Goal: Transaction & Acquisition: Download file/media

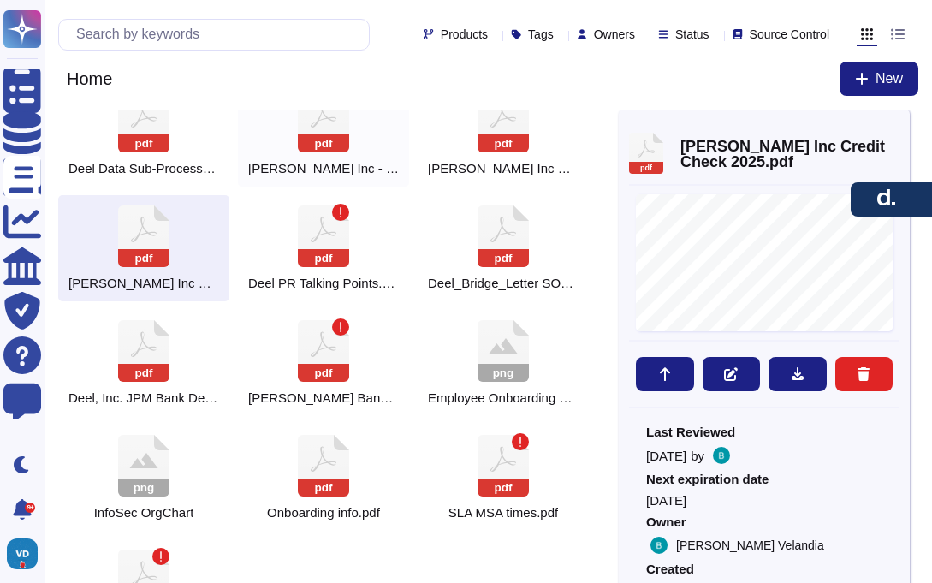
scroll to position [609, 0]
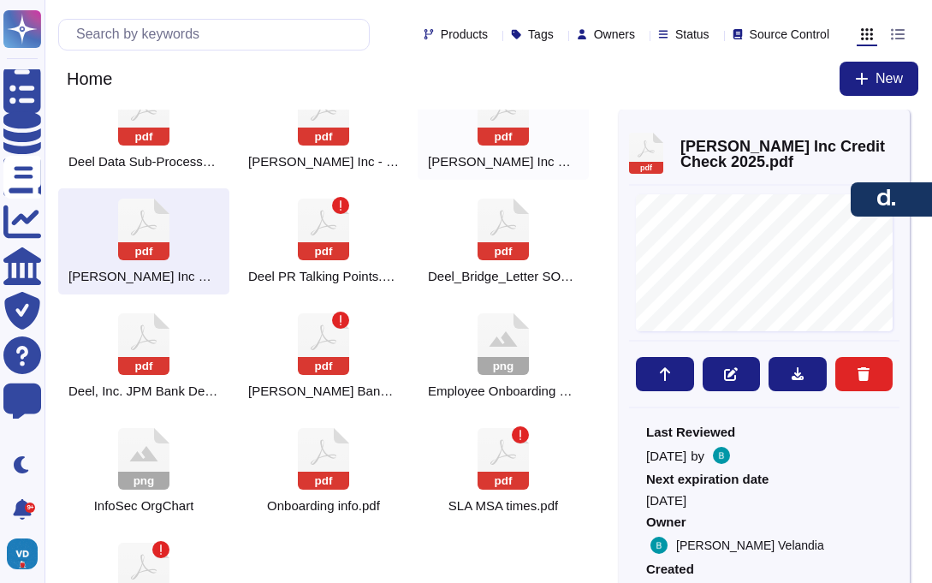
click at [508, 127] on icon at bounding box center [502, 115] width 51 height 62
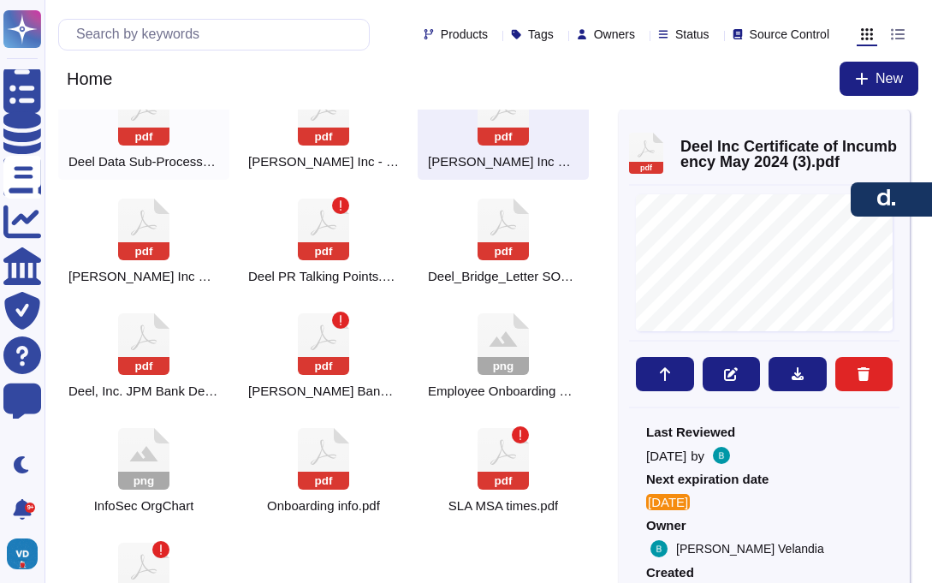
click at [158, 142] on rect at bounding box center [143, 136] width 51 height 18
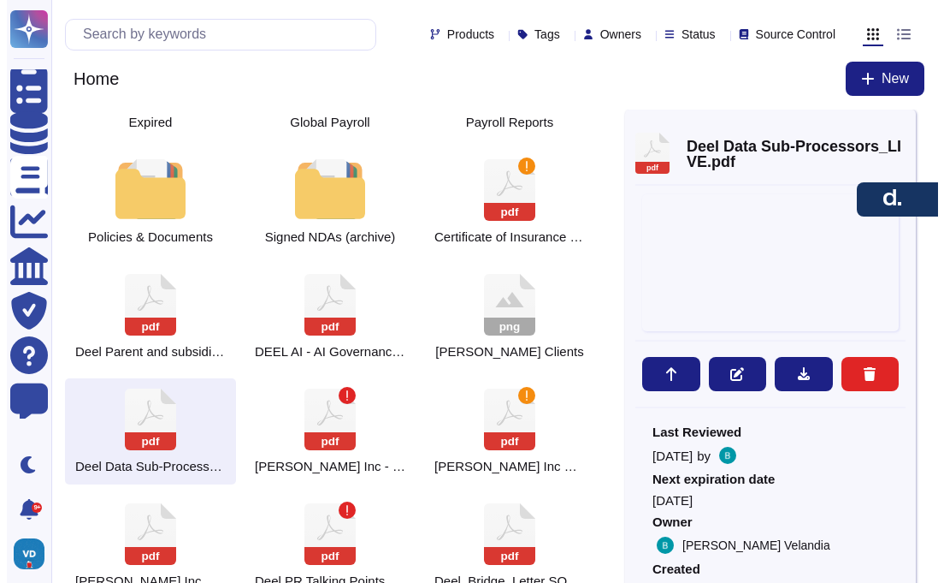
scroll to position [302, 0]
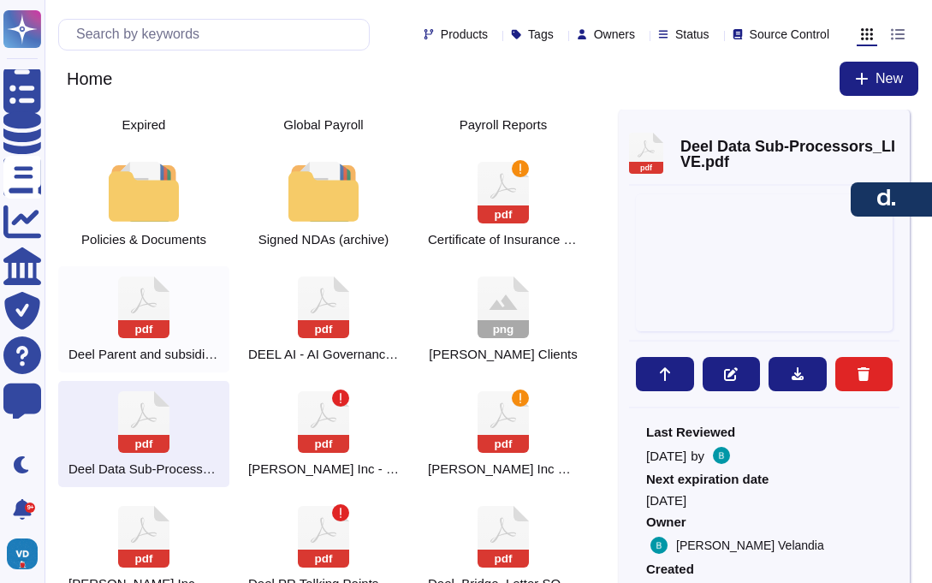
click at [146, 295] on icon at bounding box center [143, 307] width 51 height 62
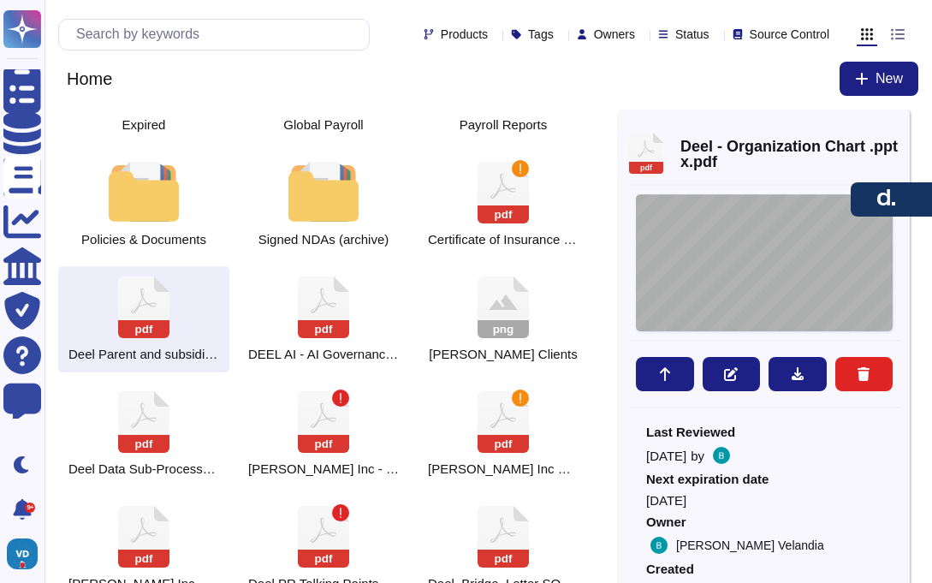
click at [740, 277] on div "Corporate Structure [PERSON_NAME] Inc. [PERSON_NAME] subsidiaries in North, Cen…" at bounding box center [764, 262] width 257 height 137
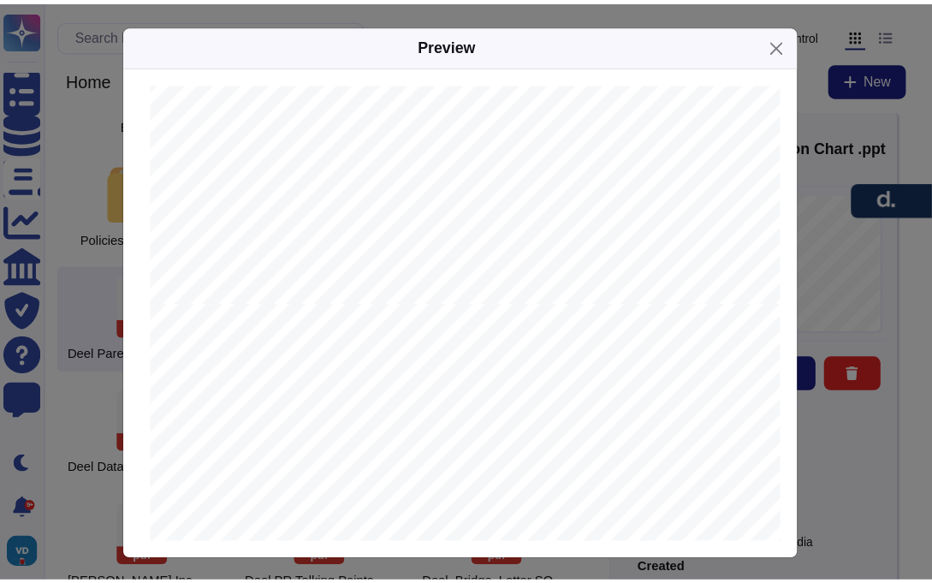
scroll to position [239, 0]
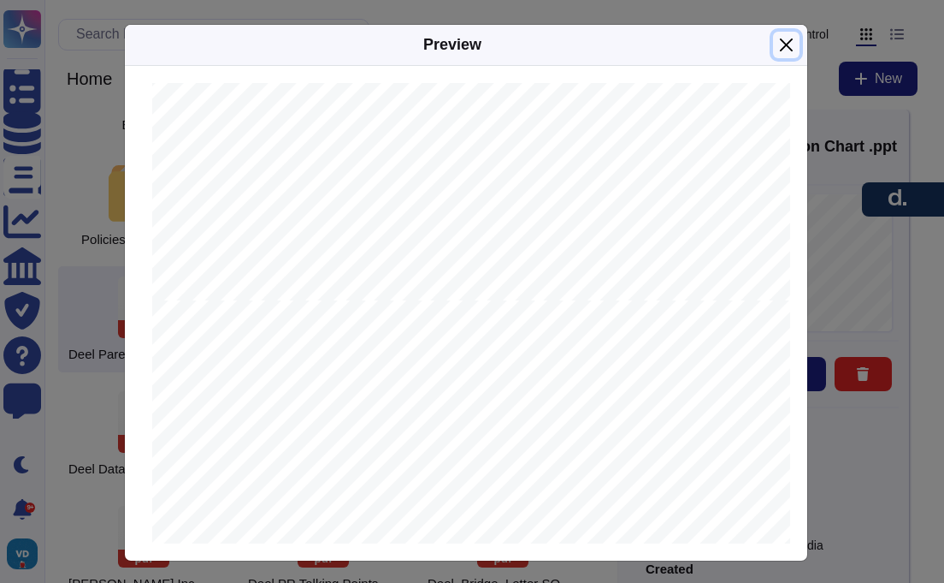
drag, startPoint x: 783, startPoint y: 44, endPoint x: 763, endPoint y: 80, distance: 40.2
click at [783, 45] on button "Close" at bounding box center [786, 45] width 27 height 27
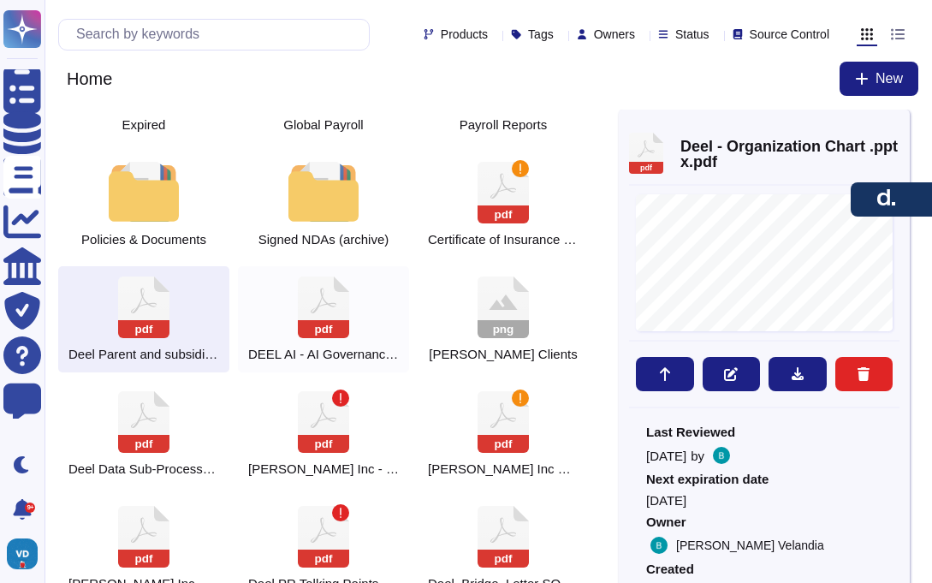
click at [347, 312] on icon at bounding box center [323, 307] width 51 height 62
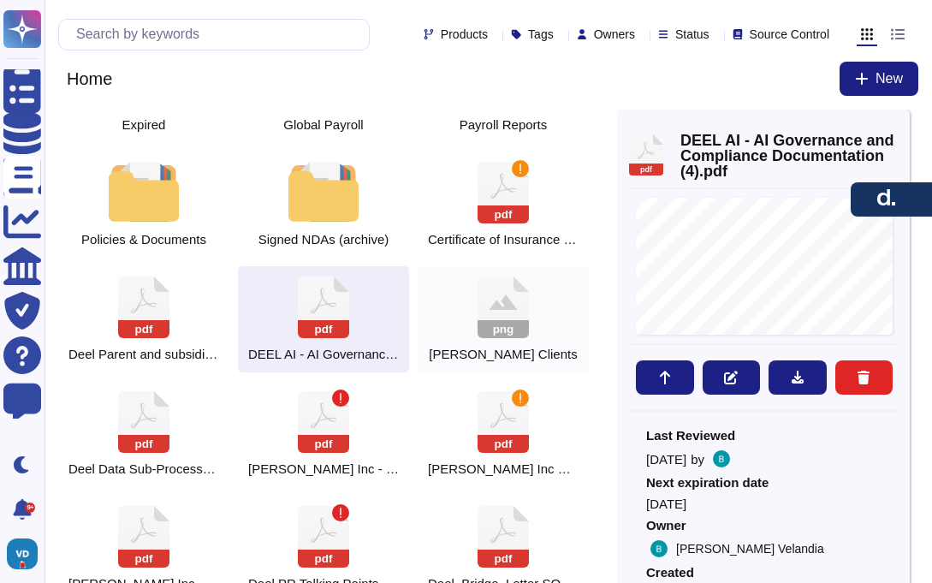
click at [500, 311] on icon at bounding box center [502, 307] width 51 height 62
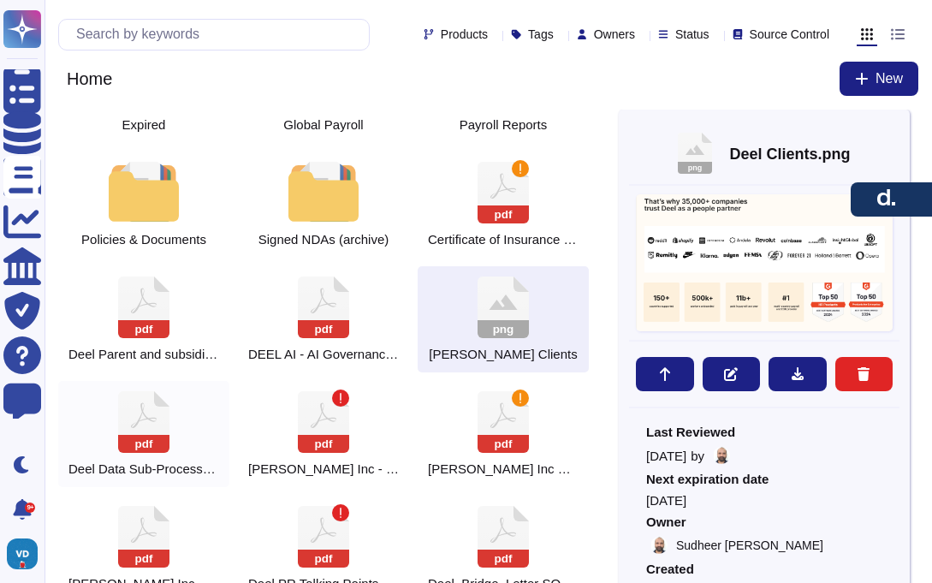
click at [139, 437] on rect at bounding box center [143, 444] width 51 height 18
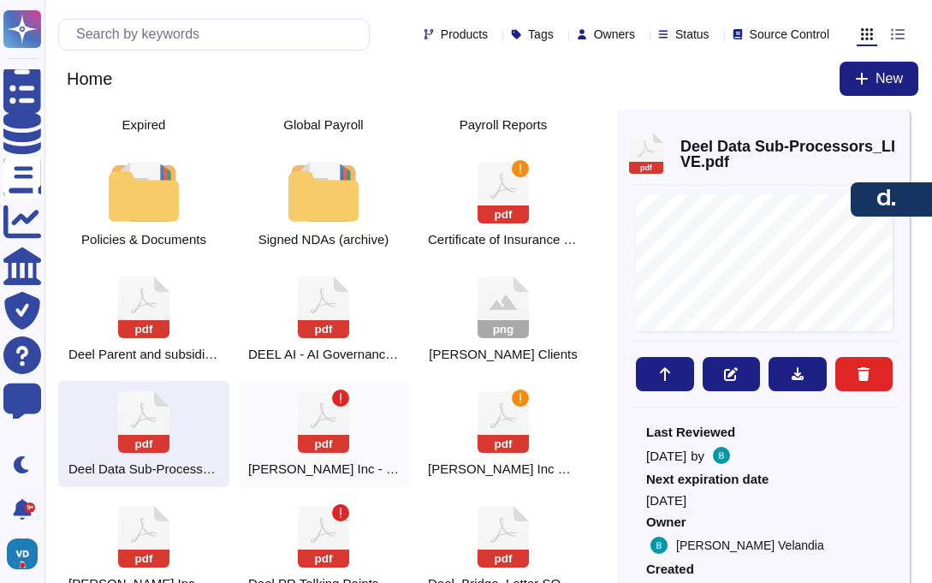
click at [335, 419] on icon at bounding box center [324, 415] width 26 height 26
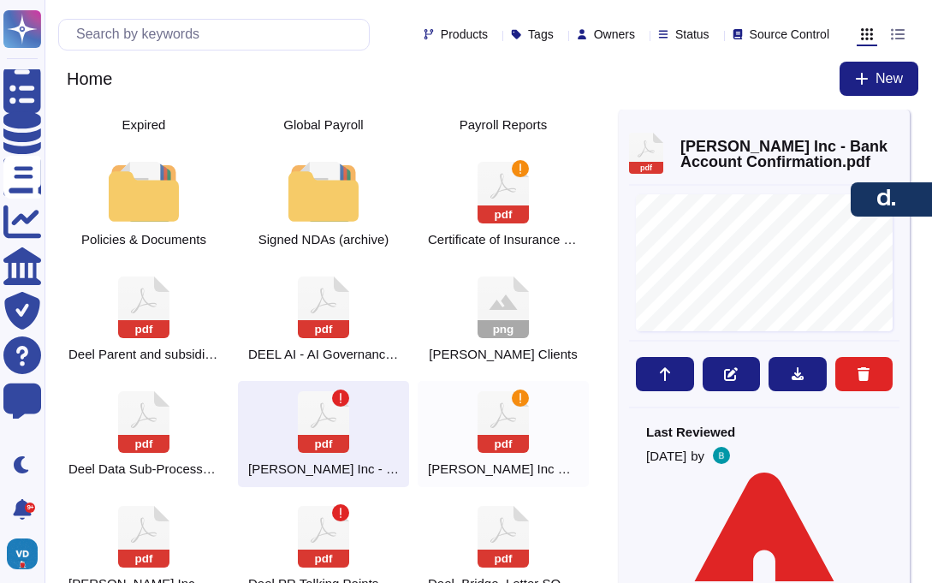
click at [450, 411] on div "pdf [PERSON_NAME] Inc Certificate of Incumbency" at bounding box center [502, 434] width 171 height 106
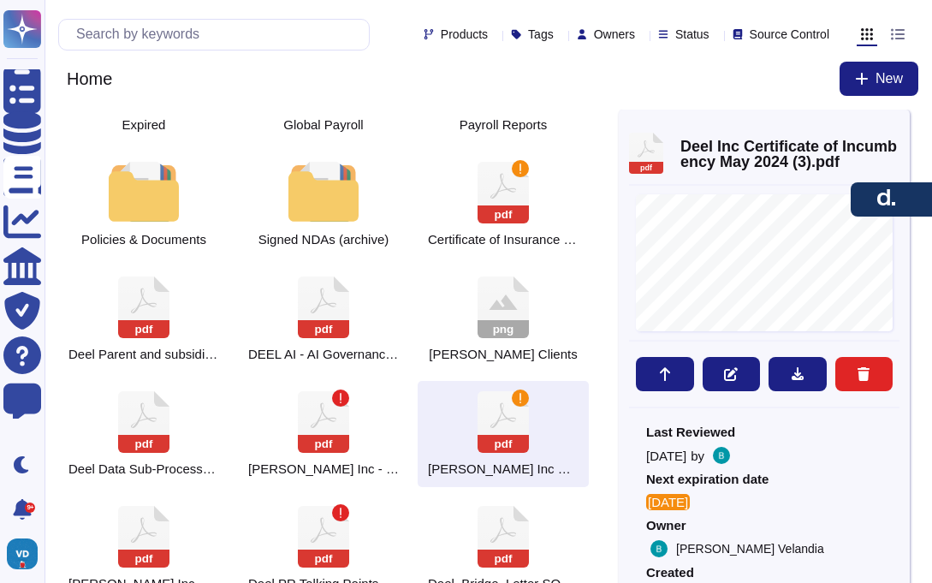
scroll to position [303, 0]
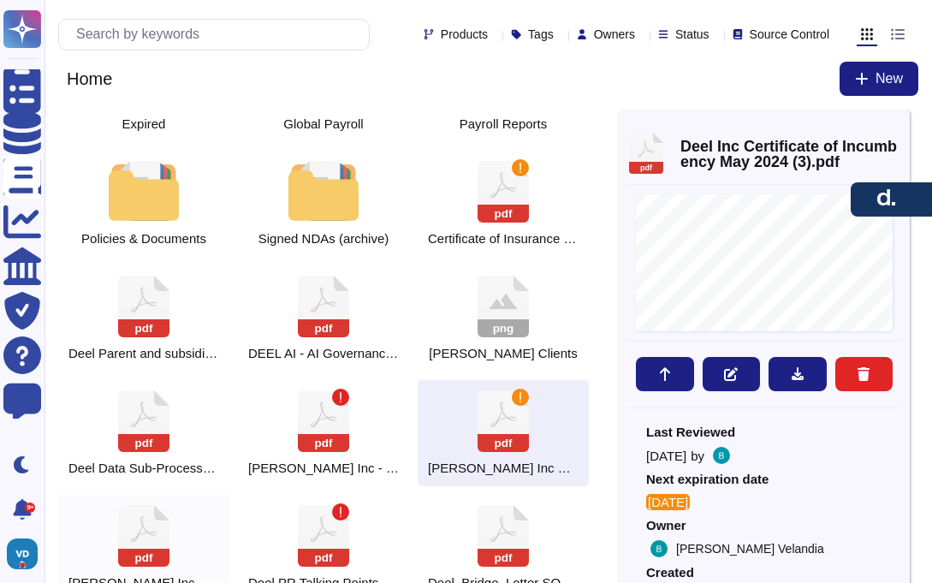
click at [150, 514] on icon at bounding box center [143, 536] width 51 height 62
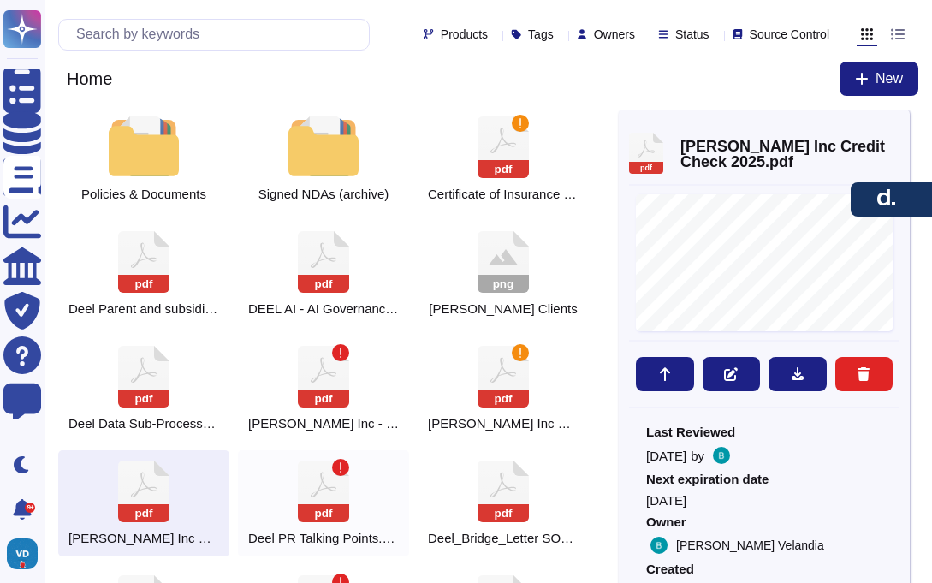
scroll to position [344, 0]
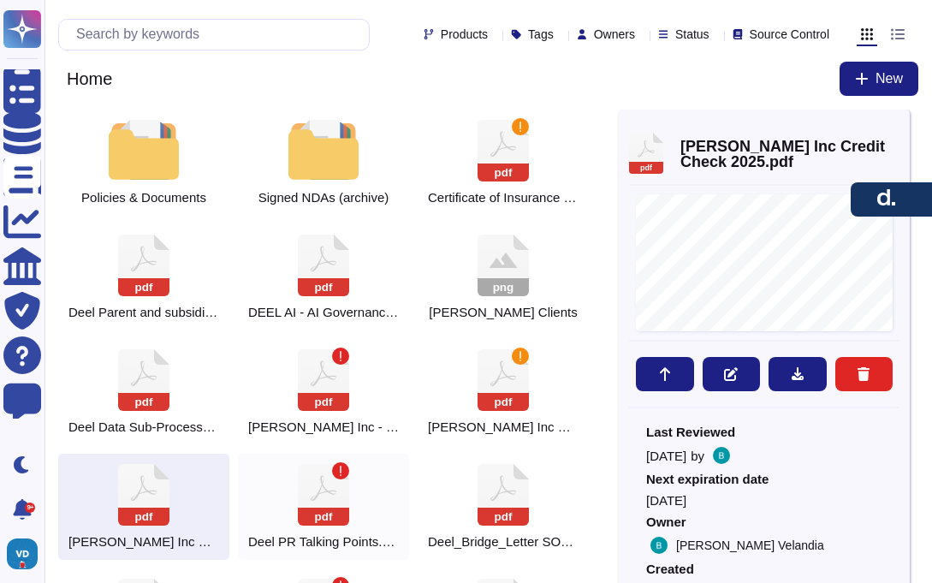
click at [322, 486] on icon at bounding box center [323, 495] width 51 height 62
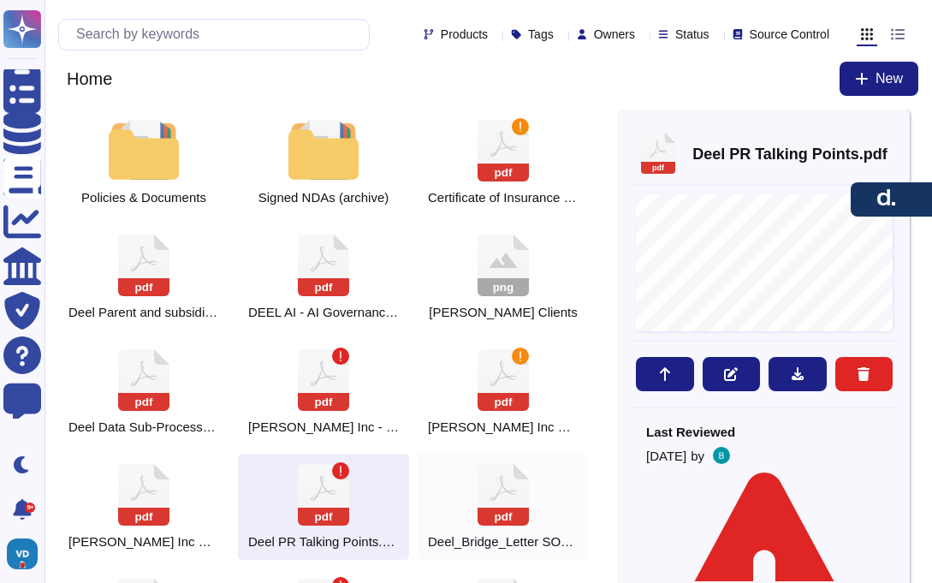
click at [477, 496] on icon at bounding box center [502, 495] width 51 height 62
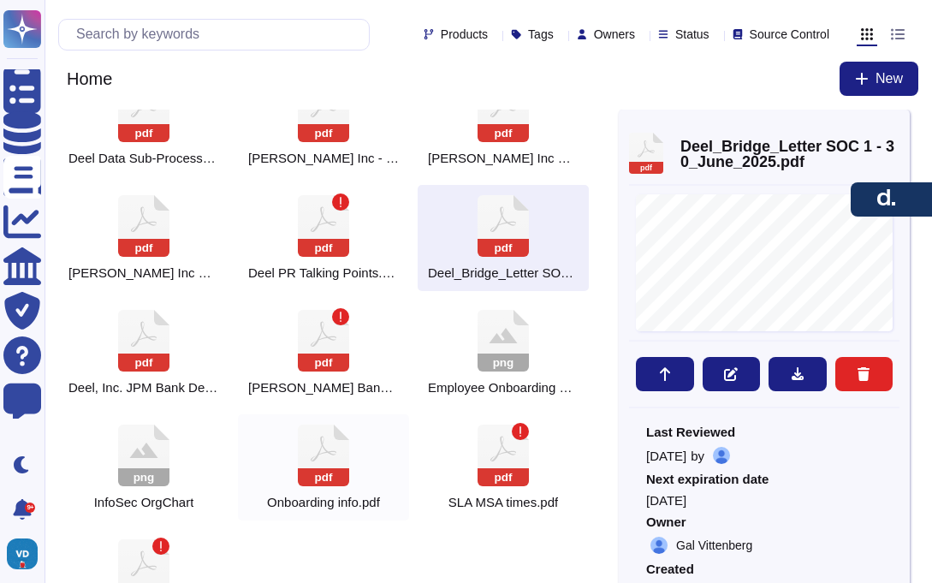
scroll to position [618, 0]
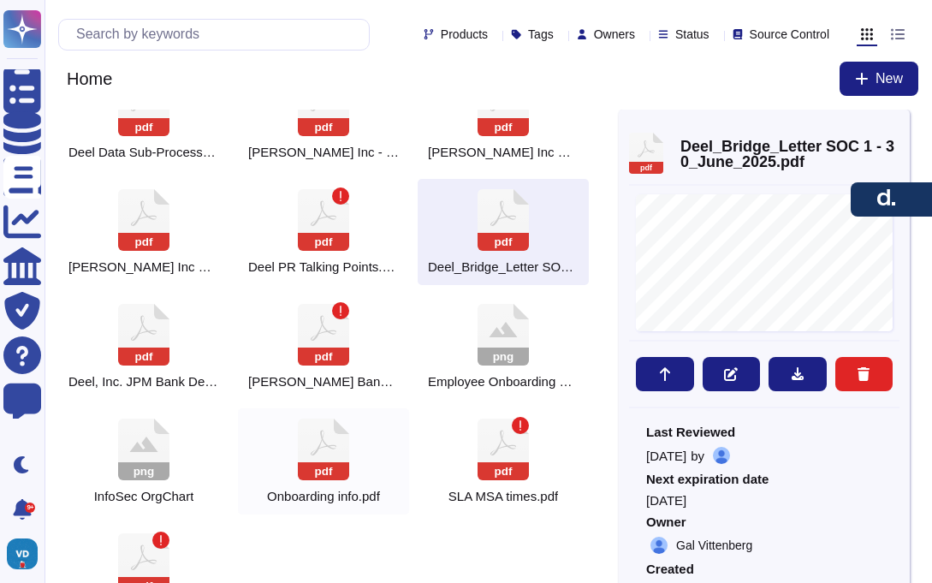
click at [290, 457] on div "pdf Onboarding info.pdf" at bounding box center [323, 461] width 171 height 106
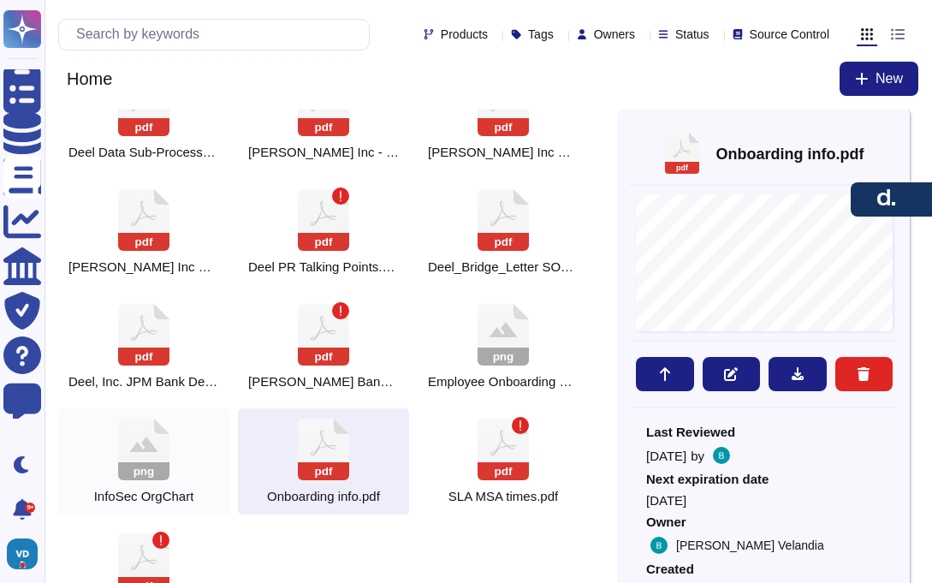
click at [182, 455] on div "png InfoSec OrgChart" at bounding box center [143, 461] width 171 height 106
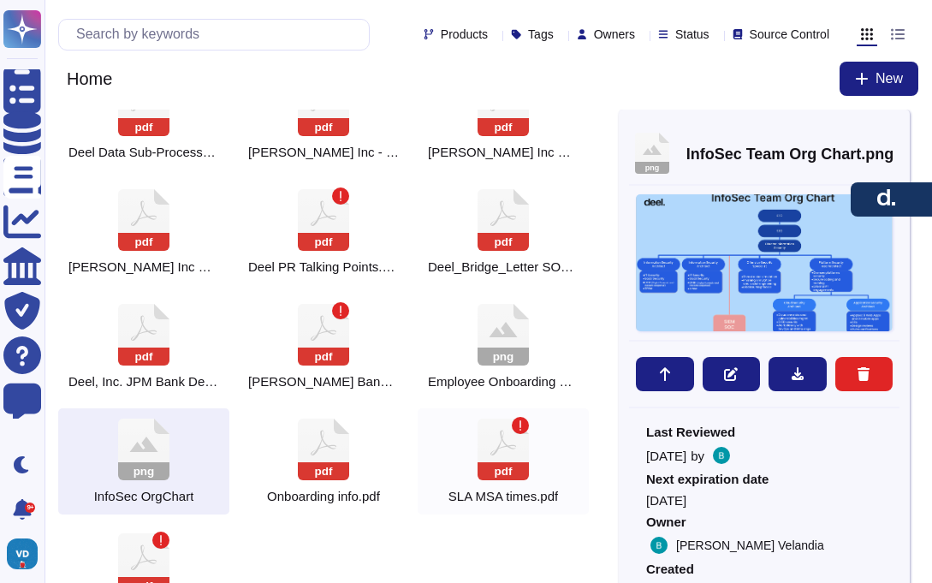
click at [533, 463] on div "pdf SLA MSA times.pdf" at bounding box center [502, 461] width 171 height 106
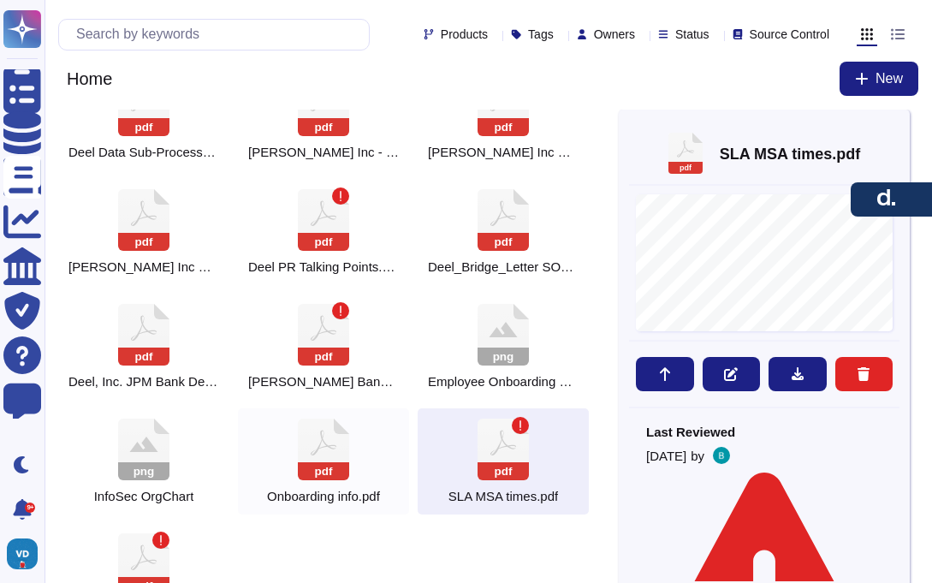
scroll to position [678, 0]
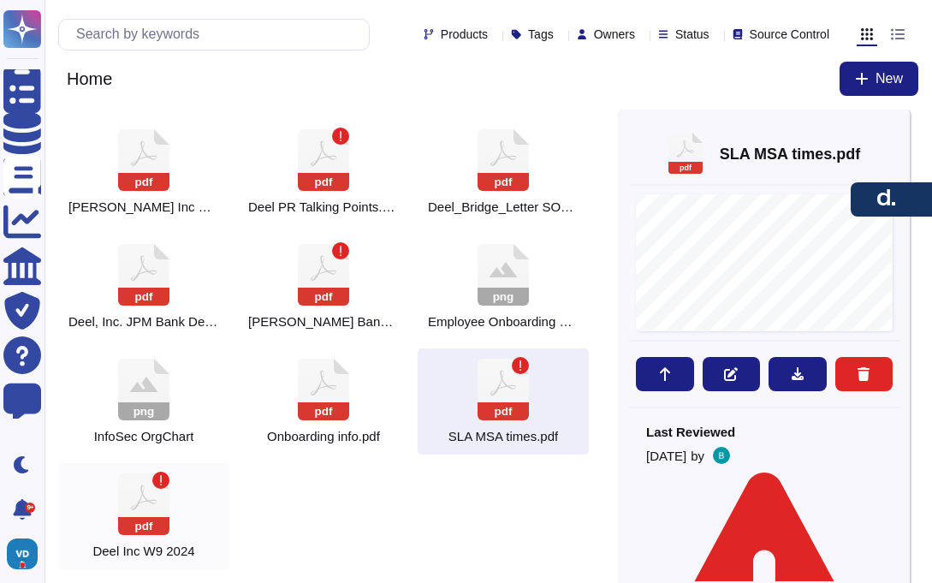
click at [149, 506] on icon at bounding box center [143, 504] width 51 height 62
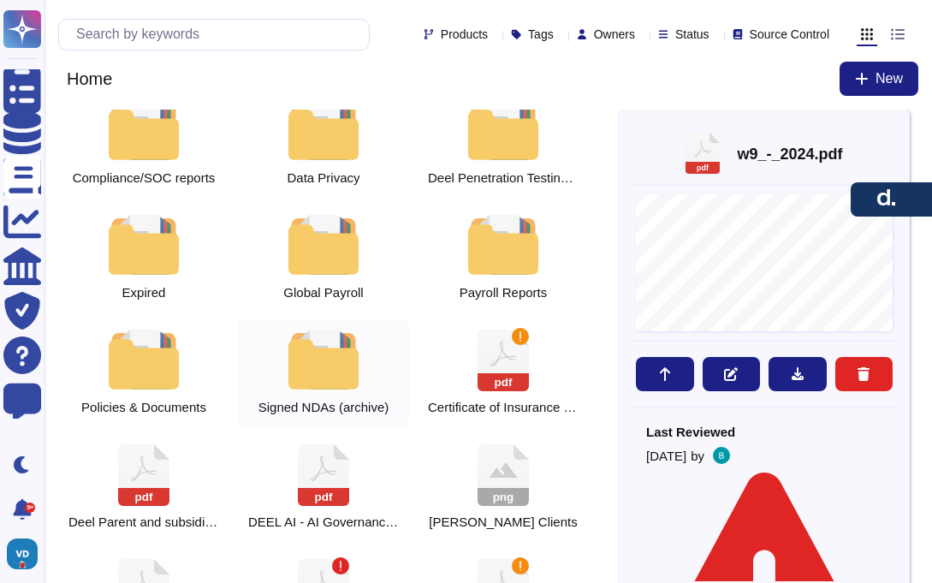
scroll to position [0, 0]
